Goal: Use online tool/utility: Use online tool/utility

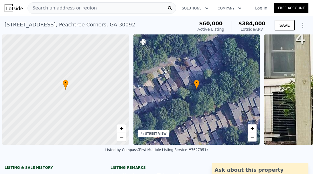
click at [63, 0] on nav "Search an address or region Solutions Company Open main menu Log In Free Account" at bounding box center [156, 8] width 313 height 16
click at [63, 5] on span "Search an address or region" at bounding box center [62, 8] width 69 height 7
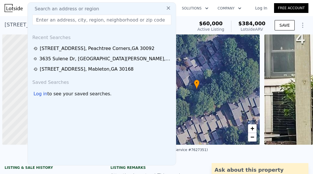
scroll to position [0, 2]
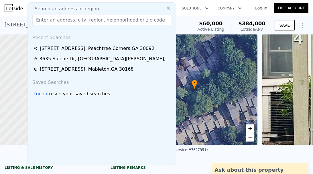
click at [62, 18] on input "text" at bounding box center [101, 20] width 139 height 10
type input "Hi [PERSON_NAME], I’d love to stay updated on any upcoming fixer-upper deals yo…"
paste input "[STREET_ADDRESS]"
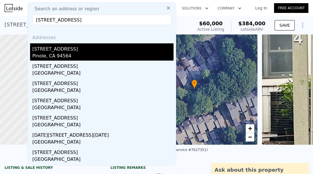
type input "[STREET_ADDRESS]"
click at [86, 46] on div "[STREET_ADDRESS]" at bounding box center [102, 47] width 141 height 9
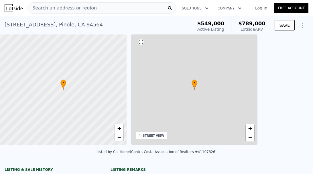
type input "3"
type input "2"
type input "1177"
type input "1788"
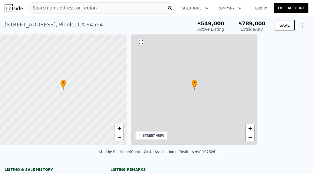
type input "5500"
type input "11340"
type input "$ 789,000"
type input "5"
type input "$ 161,374"
